Goal: Task Accomplishment & Management: Manage account settings

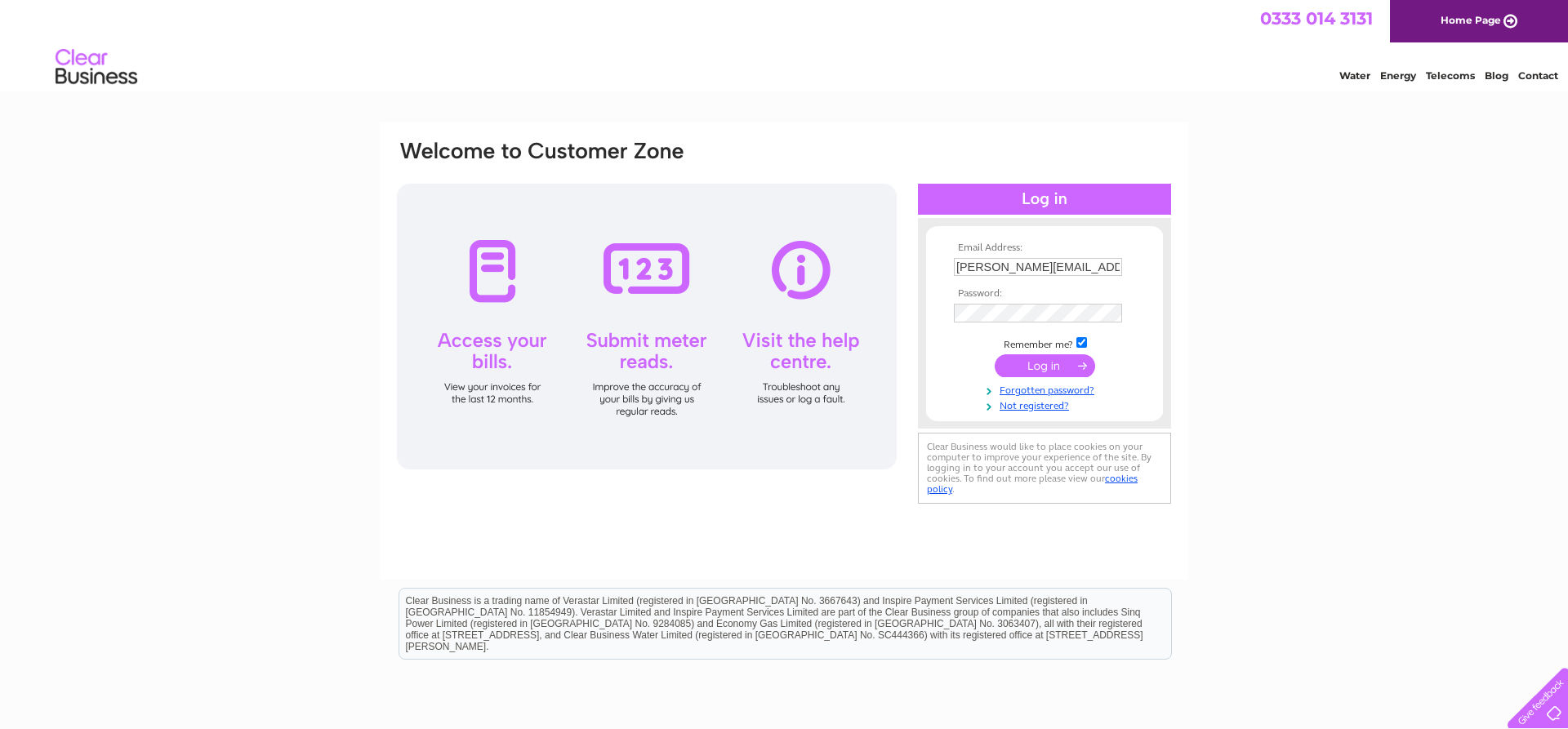
click at [1047, 361] on input "submit" at bounding box center [1045, 365] width 100 height 23
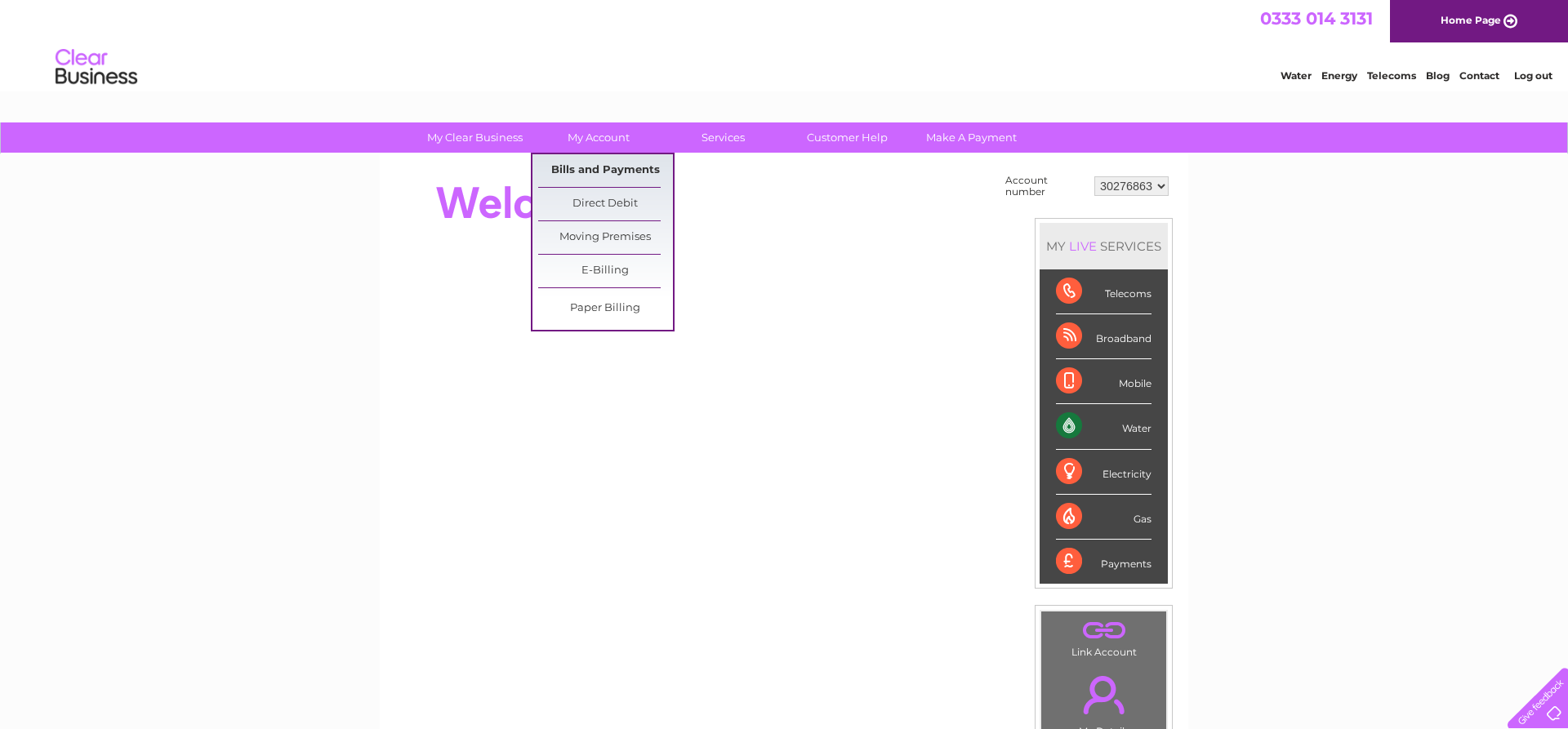
click at [583, 169] on link "Bills and Payments" at bounding box center [605, 171] width 135 height 33
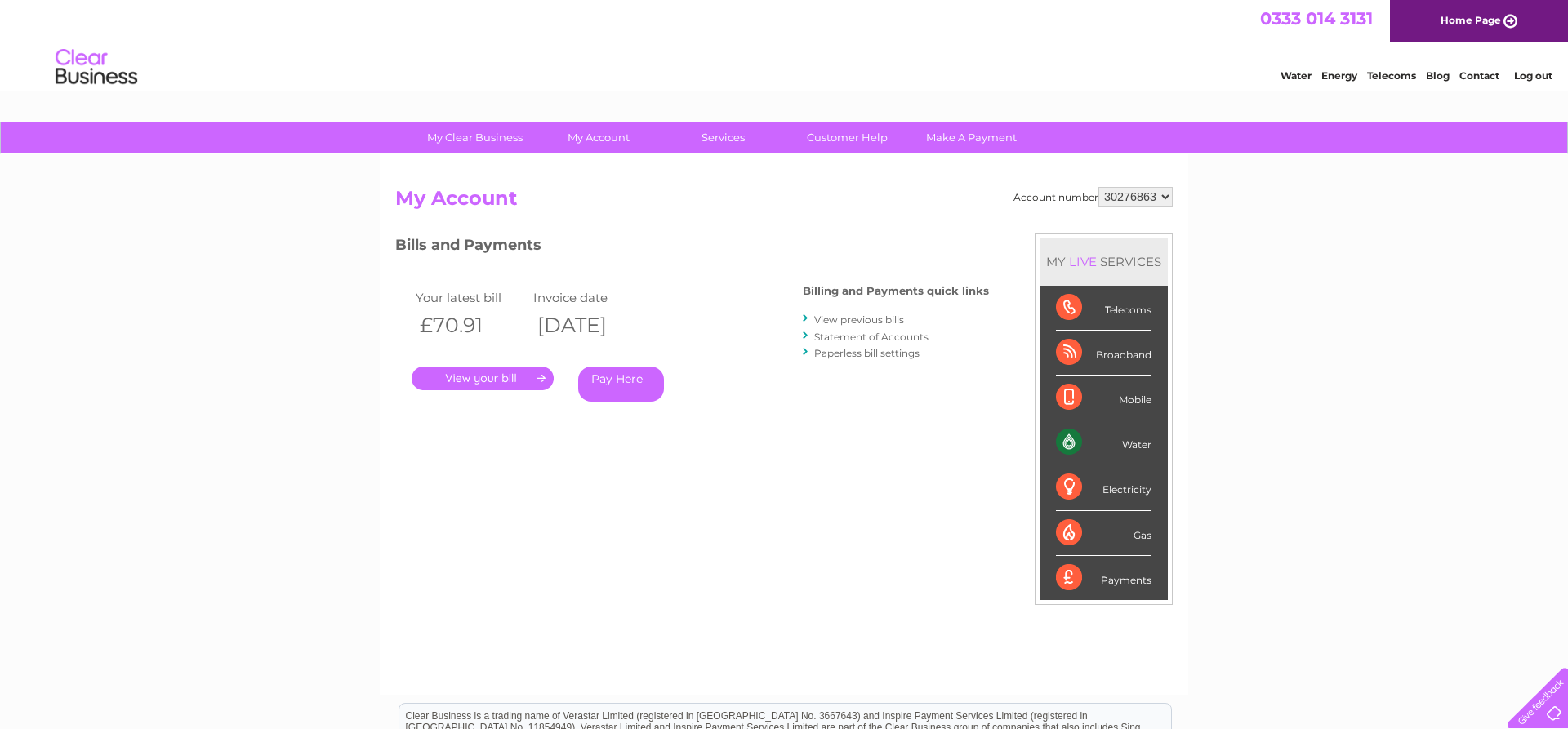
click at [501, 382] on link "." at bounding box center [482, 379] width 142 height 24
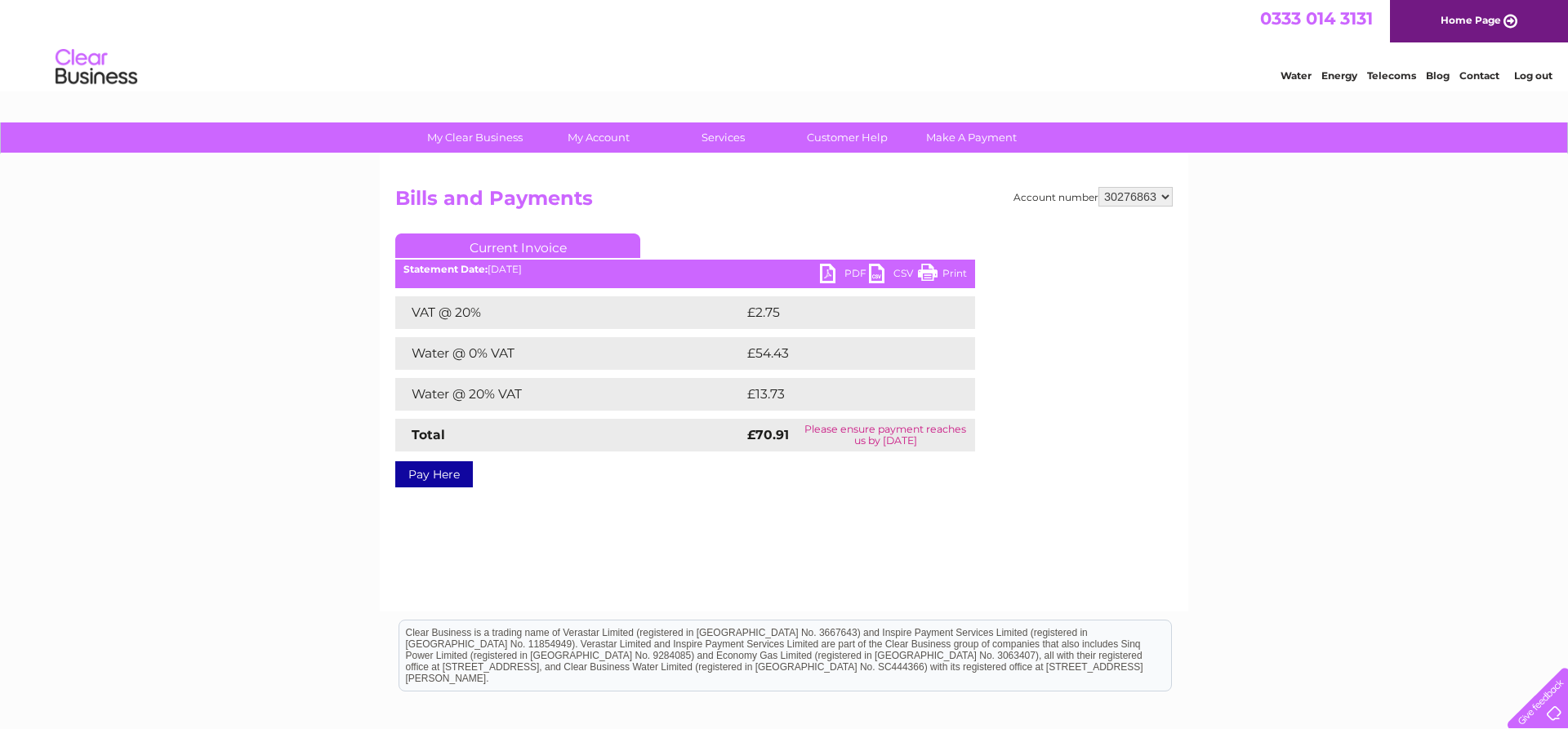
click at [846, 274] on link "PDF" at bounding box center [845, 276] width 49 height 24
